Goal: Task Accomplishment & Management: Manage account settings

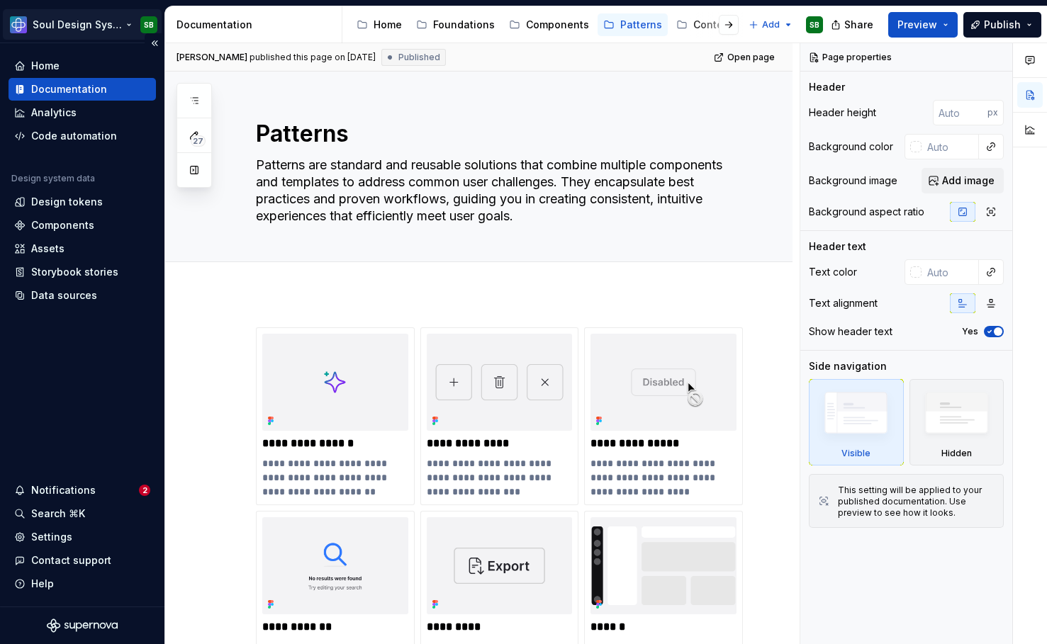
click at [104, 23] on html "Soul Design System SB Home Documentation Analytics Code automation Design syste…" at bounding box center [523, 322] width 1047 height 644
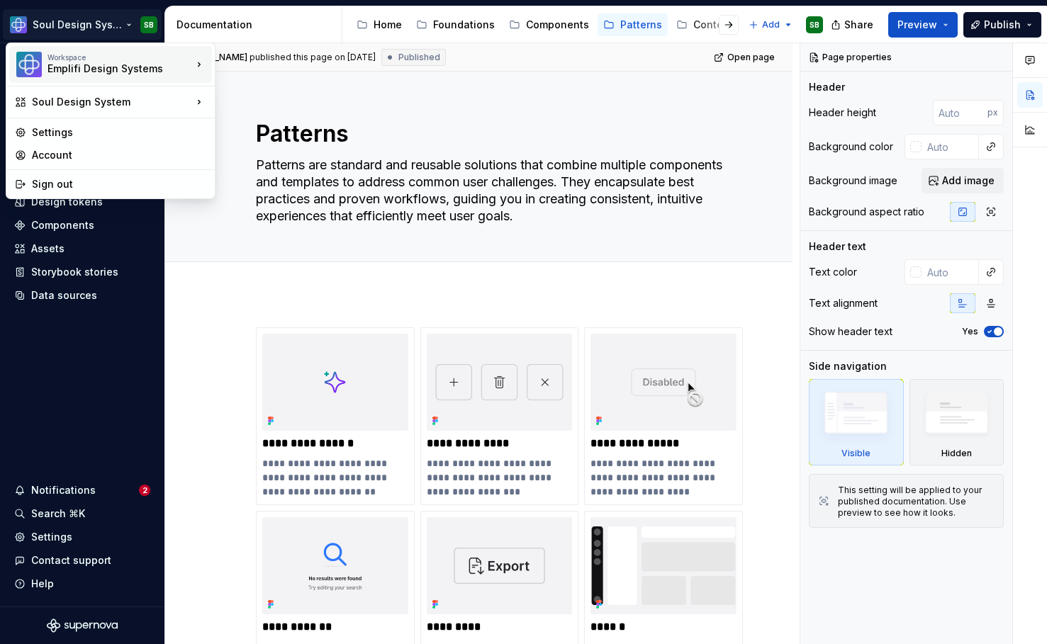
type textarea "*"
click at [72, 150] on div "Account" at bounding box center [119, 155] width 174 height 14
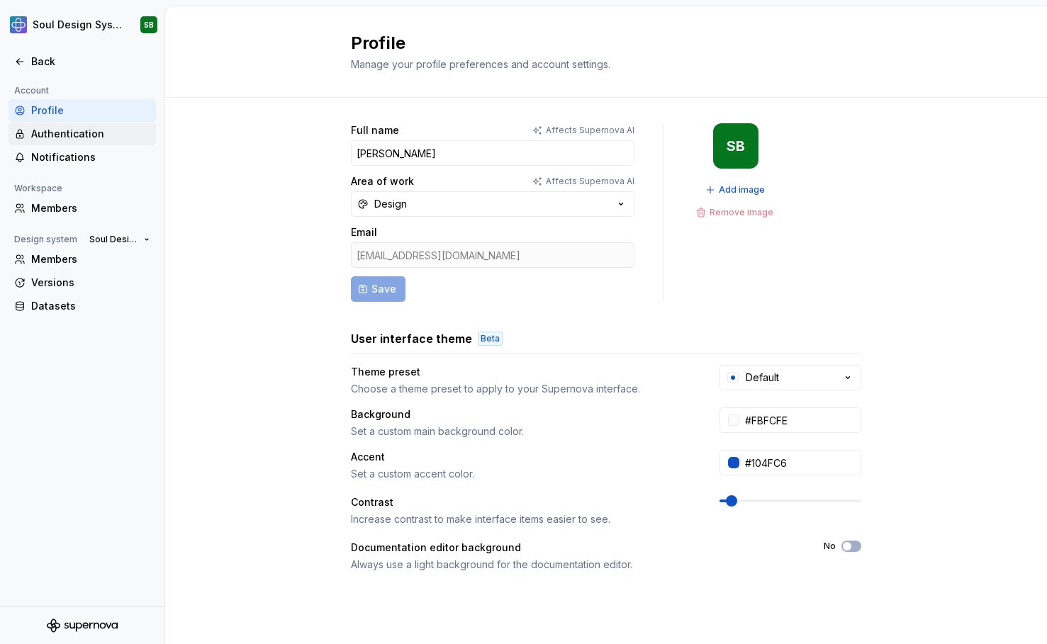
click at [77, 134] on div "Authentication" at bounding box center [90, 134] width 119 height 14
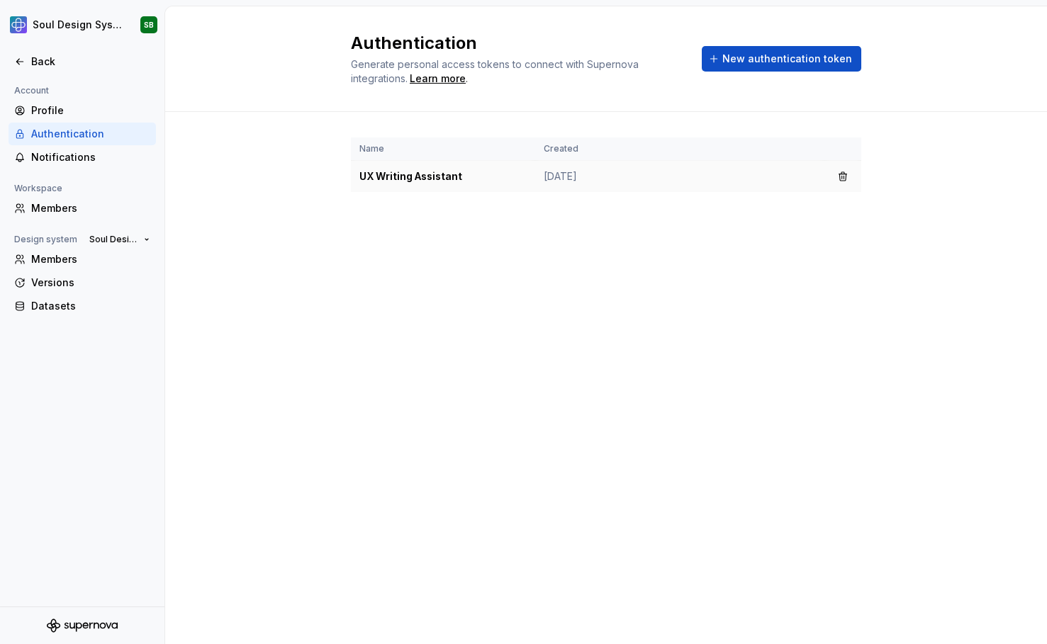
click at [489, 175] on td "UX Writing Assistant" at bounding box center [443, 177] width 184 height 32
click at [743, 63] on span "New authentication token" at bounding box center [787, 59] width 130 height 14
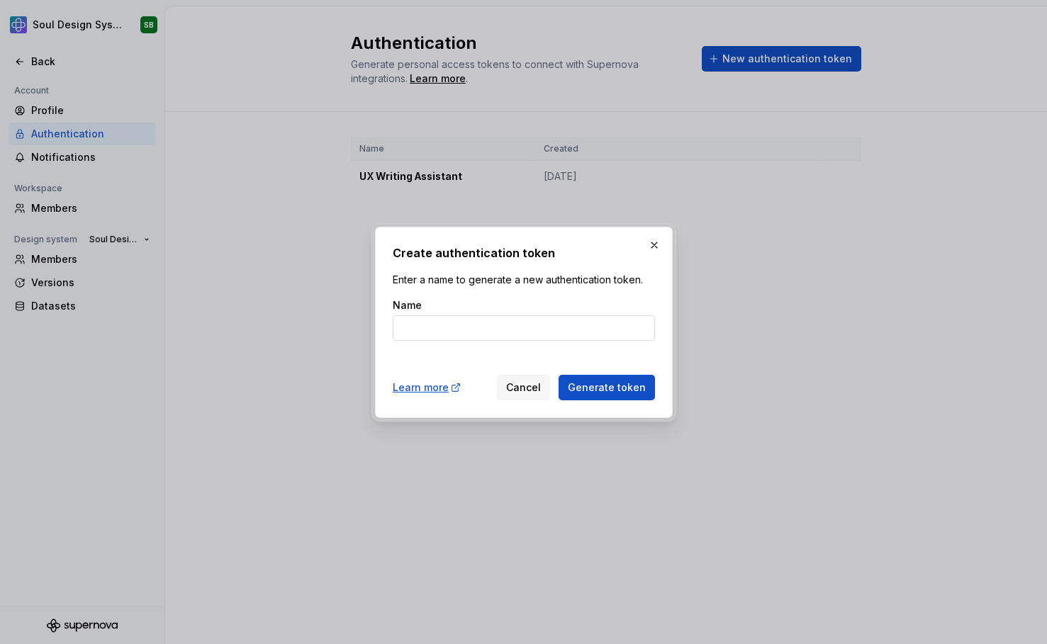
click at [427, 325] on input "Name" at bounding box center [524, 328] width 262 height 26
type input "Postman test"
click at [596, 390] on span "Generate token" at bounding box center [607, 388] width 78 height 14
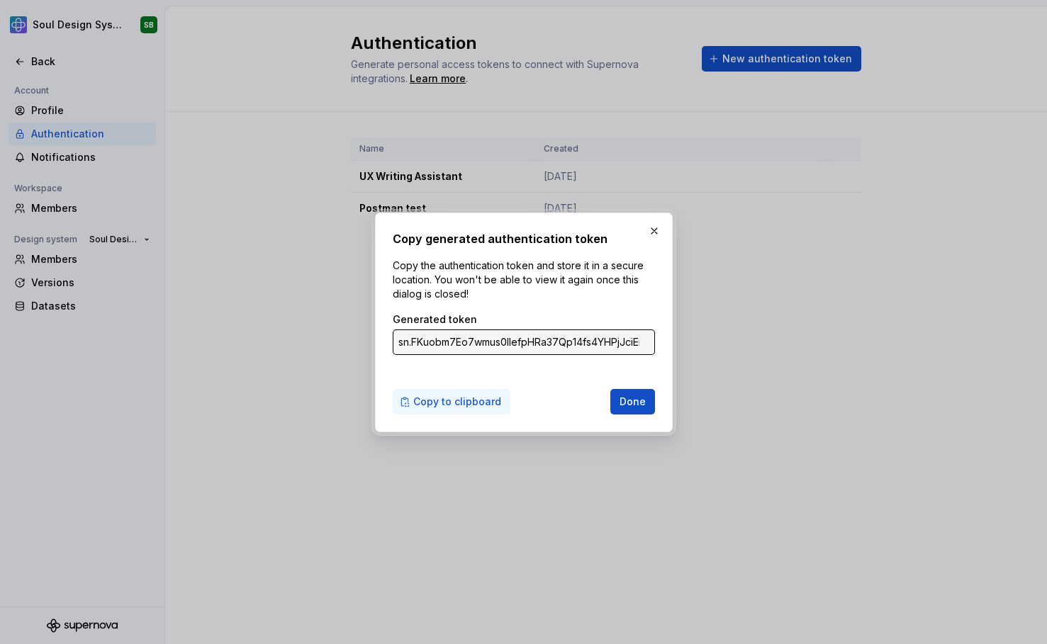
click at [415, 401] on span "Copy to clipboard" at bounding box center [457, 402] width 88 height 14
